Goal: Information Seeking & Learning: Learn about a topic

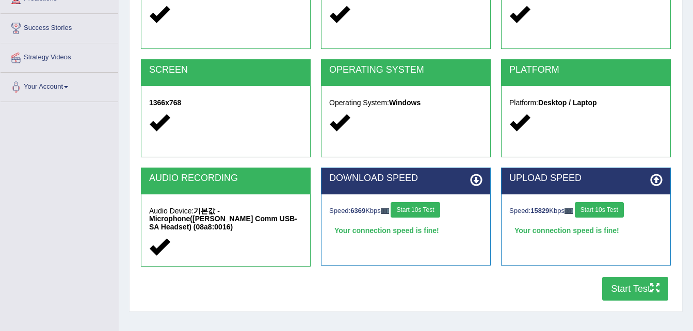
click at [227, 283] on div "COOKIES Cookies Enabled JAVASCRIPT Javascript Enabled BROWSER Browser: Chrome S…" at bounding box center [405, 129] width 535 height 356
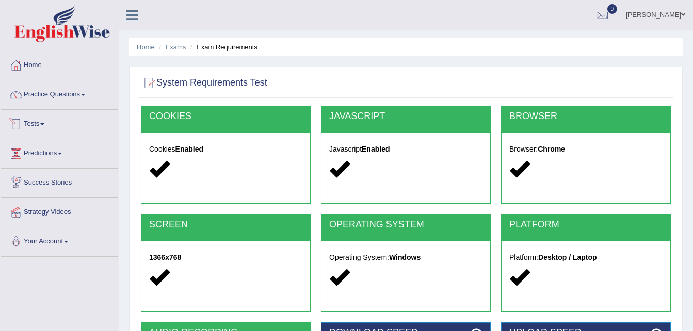
click at [31, 124] on link "Tests" at bounding box center [60, 123] width 118 height 26
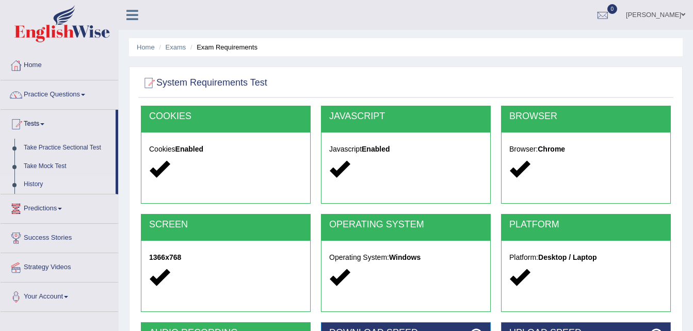
click at [36, 185] on link "History" at bounding box center [67, 184] width 97 height 19
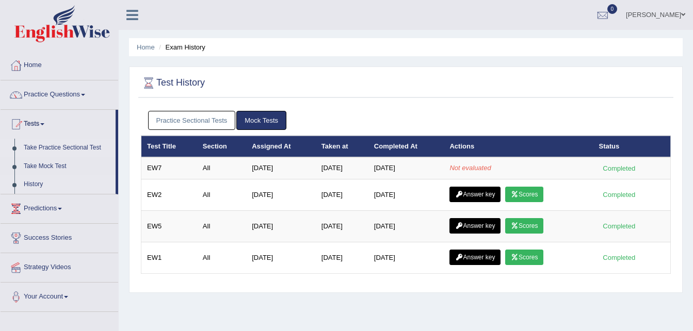
click at [63, 147] on link "Take Practice Sectional Test" at bounding box center [67, 148] width 97 height 19
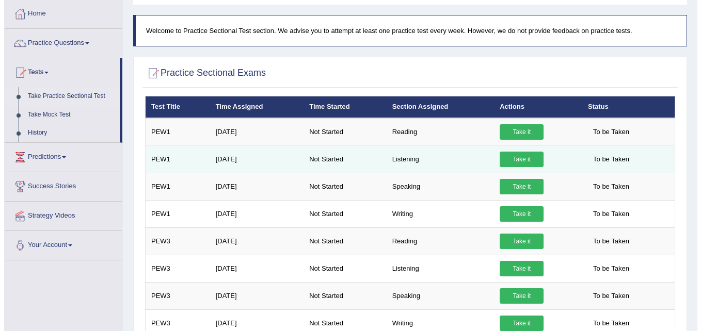
scroll to position [103, 0]
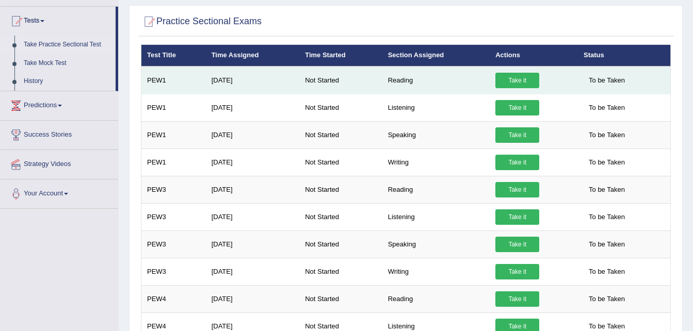
click at [520, 81] on link "Take it" at bounding box center [518, 80] width 44 height 15
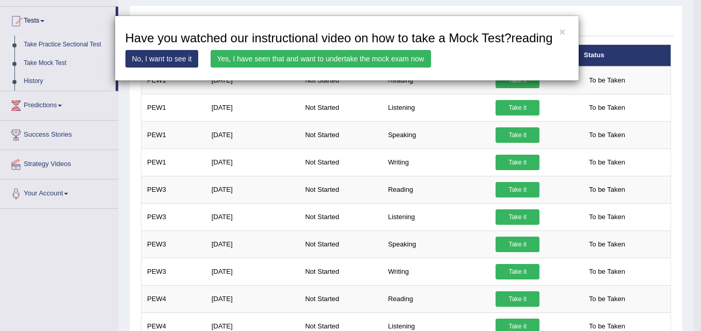
click at [312, 60] on link "Yes, I have seen that and want to undertake the mock exam now" at bounding box center [321, 59] width 220 height 18
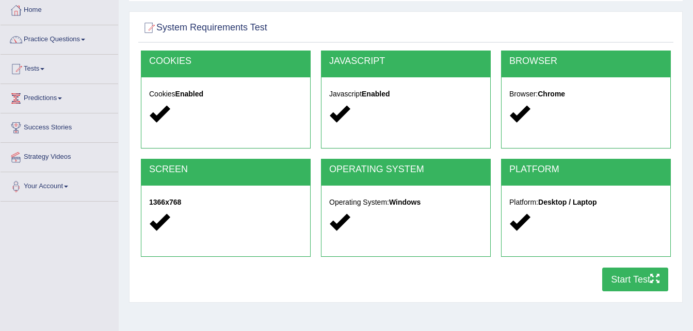
scroll to position [52, 0]
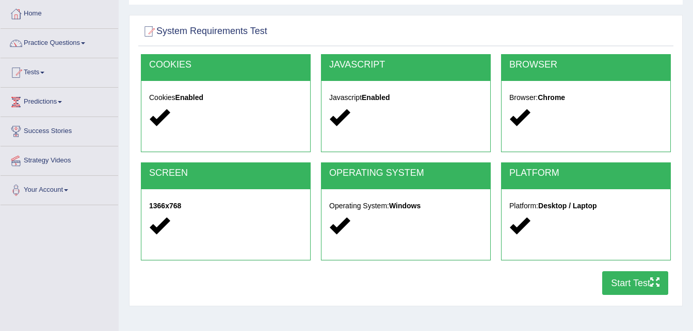
click at [645, 284] on button "Start Test" at bounding box center [635, 283] width 66 height 24
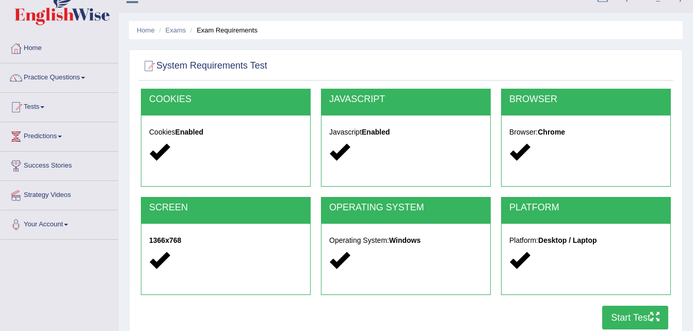
scroll to position [0, 0]
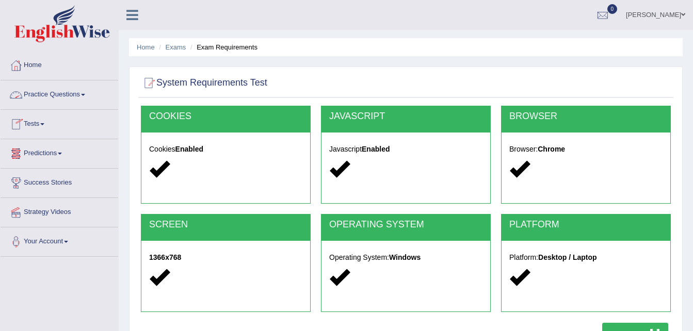
click at [40, 120] on link "Tests" at bounding box center [60, 123] width 118 height 26
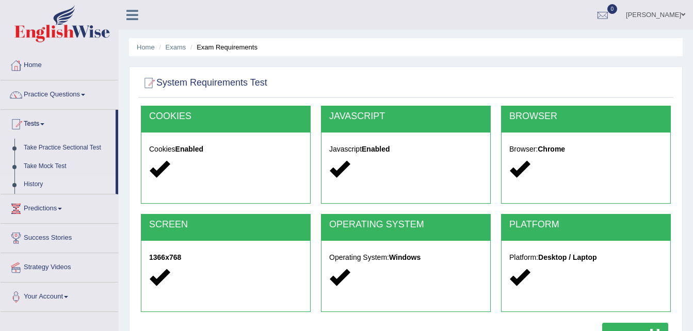
click at [37, 182] on link "History" at bounding box center [67, 184] width 97 height 19
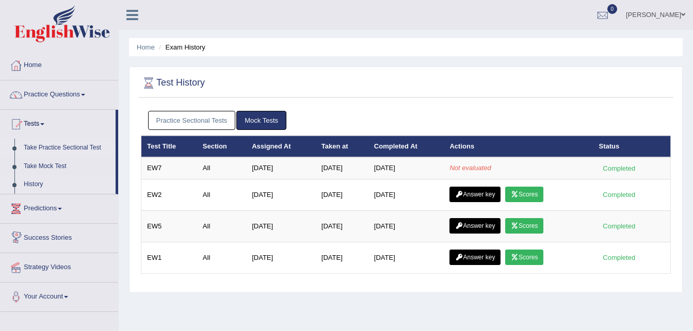
click at [56, 147] on link "Take Practice Sectional Test" at bounding box center [67, 148] width 97 height 19
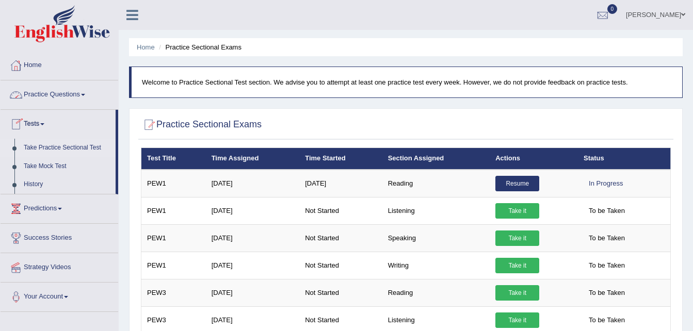
click at [35, 62] on link "Home" at bounding box center [60, 64] width 118 height 26
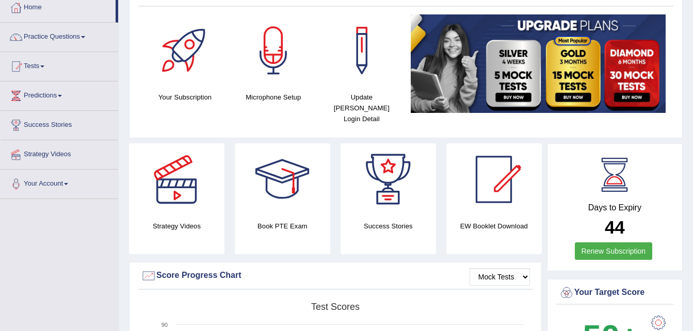
scroll to position [6, 0]
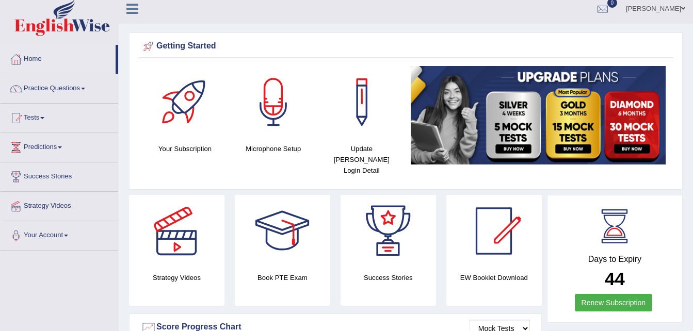
click at [78, 90] on link "Practice Questions" at bounding box center [60, 87] width 118 height 26
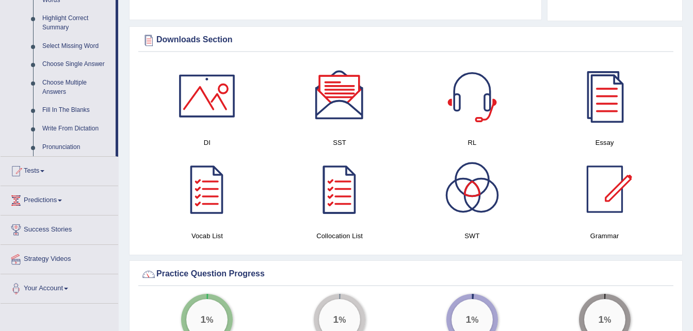
scroll to position [471, 0]
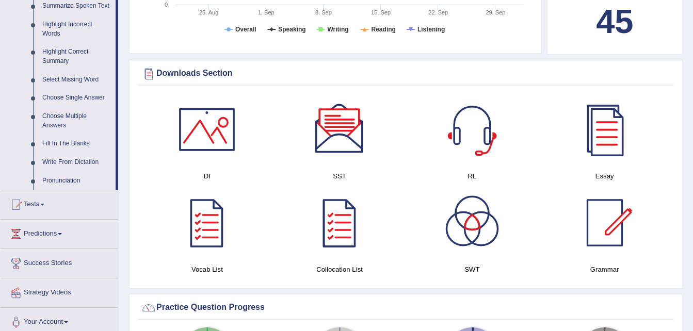
click at [81, 163] on link "Write From Dictation" at bounding box center [77, 162] width 78 height 19
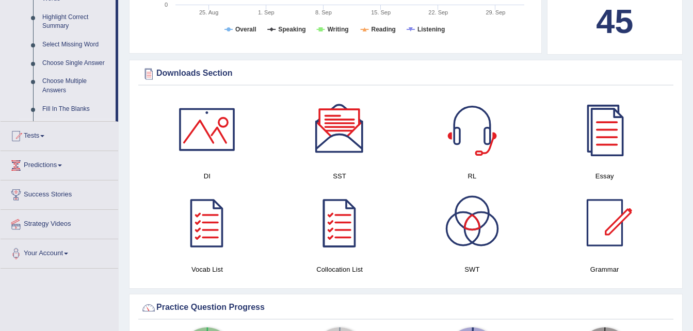
scroll to position [217, 0]
